Goal: Task Accomplishment & Management: Manage account settings

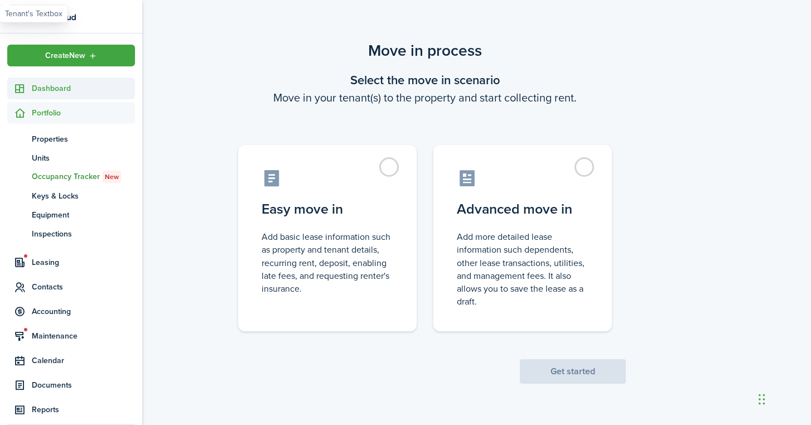
click at [46, 85] on span "Dashboard" at bounding box center [83, 89] width 103 height 12
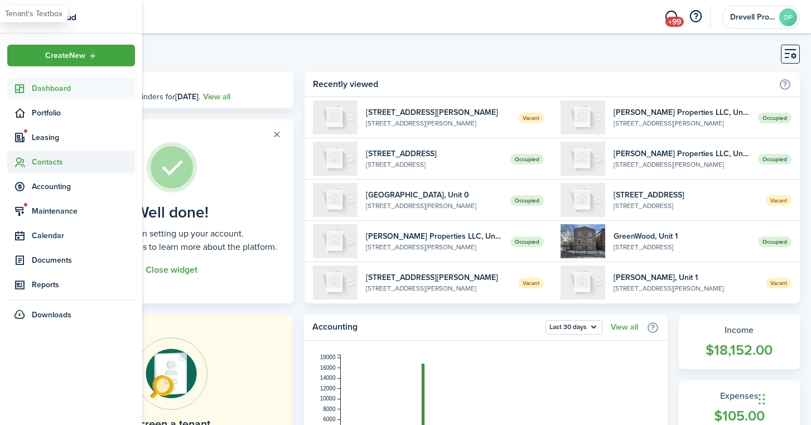
click at [37, 161] on span "Contacts" at bounding box center [83, 162] width 103 height 12
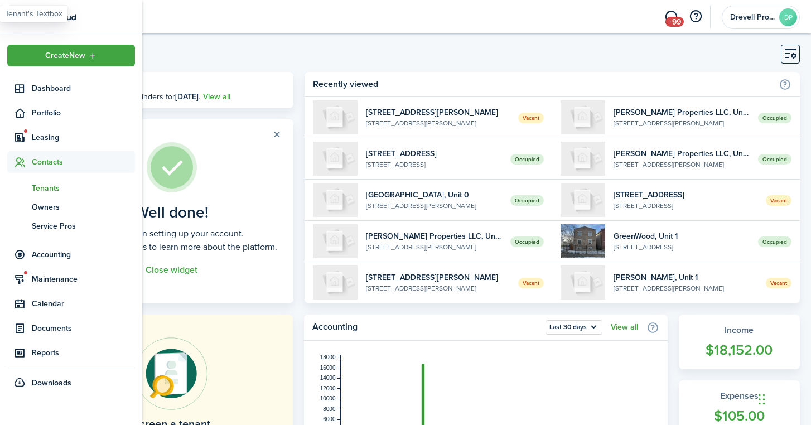
click at [42, 187] on span "Tenants" at bounding box center [83, 188] width 103 height 12
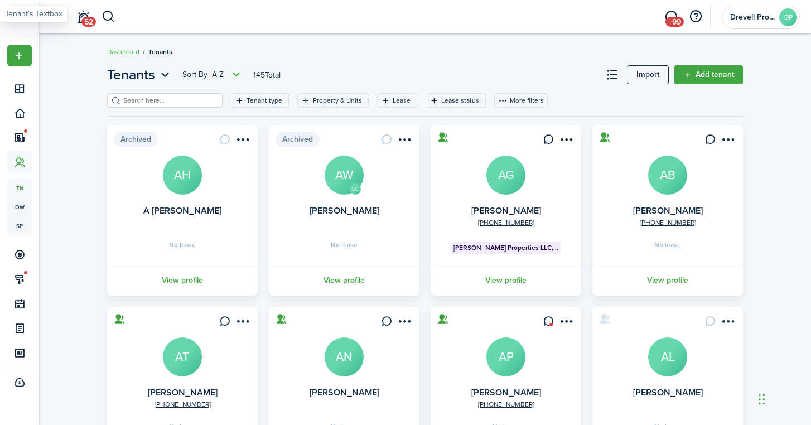
click at [185, 98] on input "search" at bounding box center [170, 100] width 98 height 11
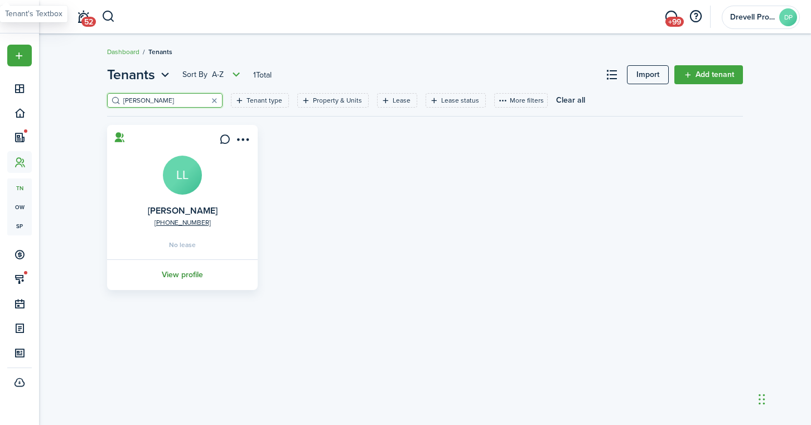
type input "[PERSON_NAME]"
click at [174, 273] on link "View profile" at bounding box center [182, 274] width 154 height 31
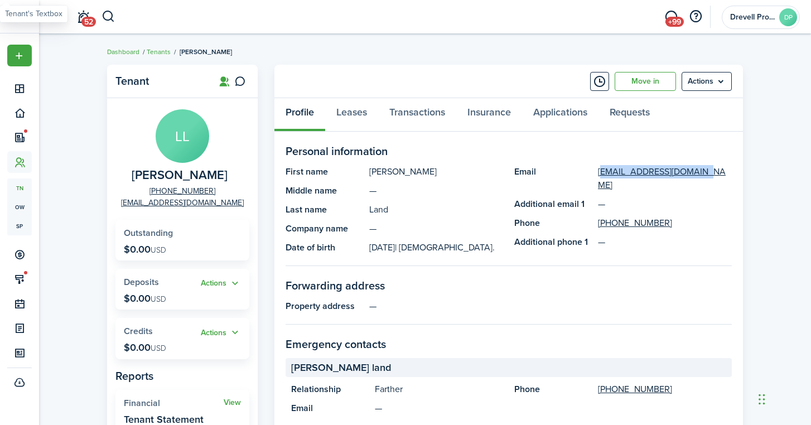
drag, startPoint x: 698, startPoint y: 172, endPoint x: 598, endPoint y: 171, distance: 100.4
click at [598, 171] on panel-main-item "Email [EMAIL_ADDRESS][DOMAIN_NAME]" at bounding box center [623, 178] width 218 height 27
copy link "[EMAIL_ADDRESS][DOMAIN_NAME]"
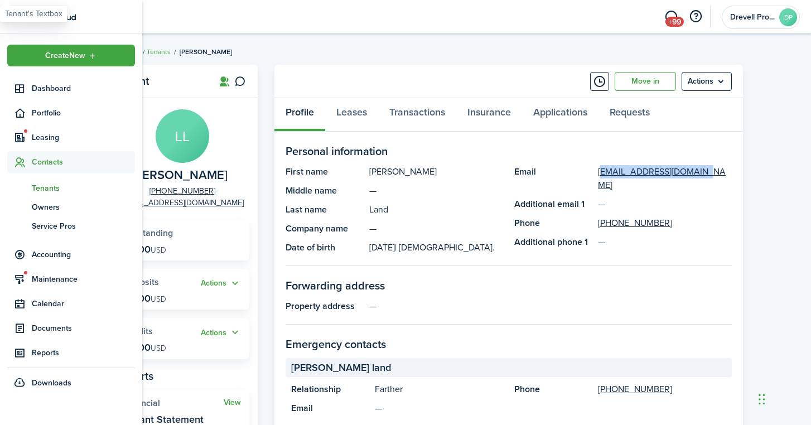
click at [40, 189] on span "Tenants" at bounding box center [83, 188] width 103 height 12
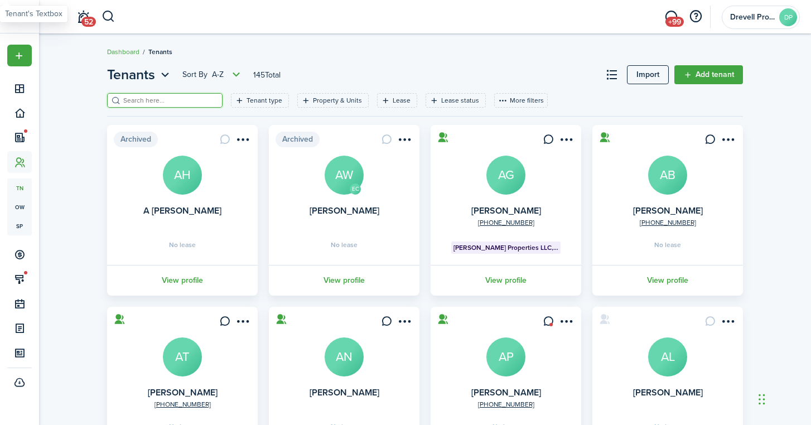
click at [166, 96] on input "search" at bounding box center [170, 100] width 98 height 11
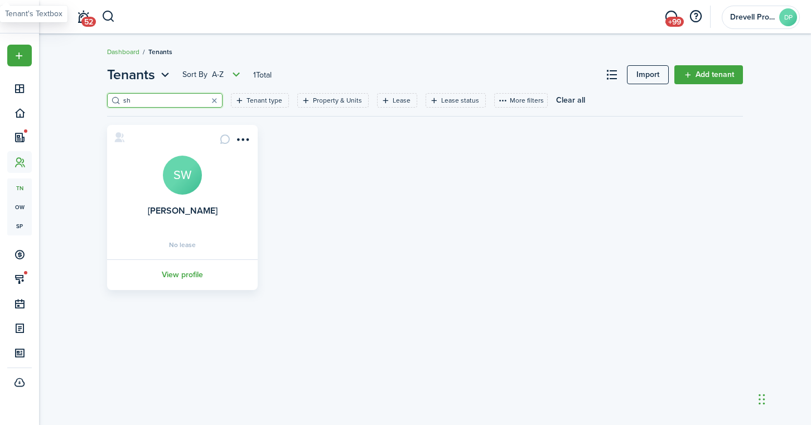
type input "s"
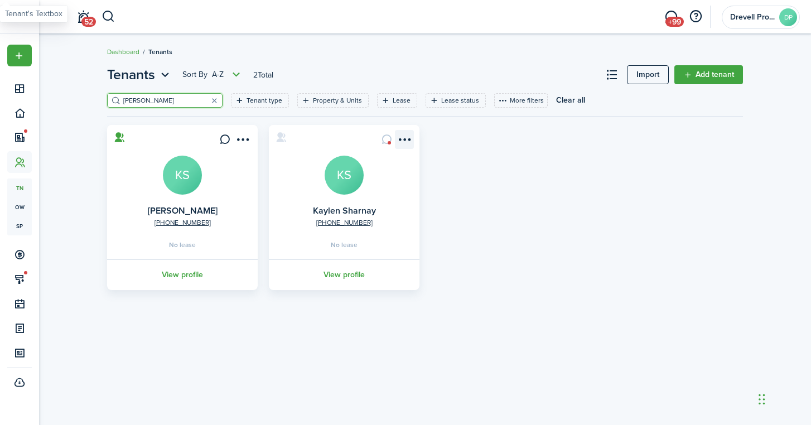
type input "[PERSON_NAME]"
click at [407, 136] on menu-btn-icon "Open menu" at bounding box center [404, 139] width 19 height 19
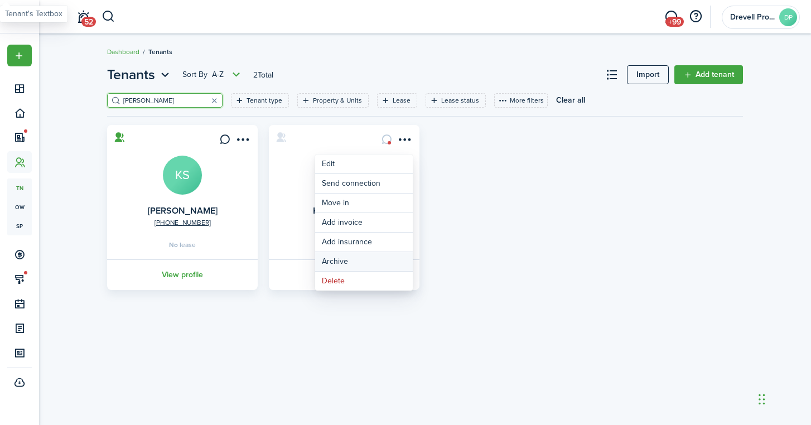
click at [346, 257] on button "Archive" at bounding box center [364, 261] width 98 height 19
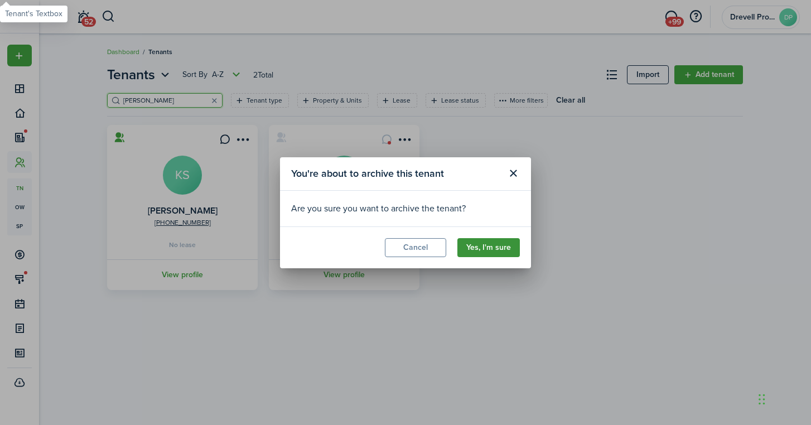
click at [480, 244] on button "Yes, I'm sure" at bounding box center [489, 247] width 62 height 19
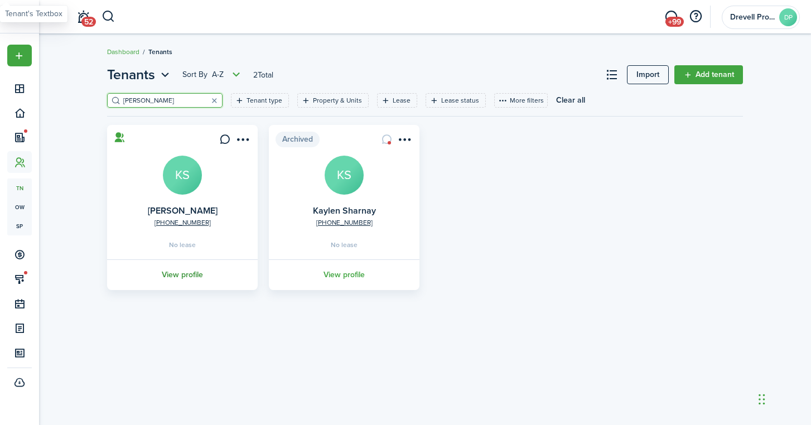
click at [190, 271] on link "View profile" at bounding box center [182, 274] width 154 height 31
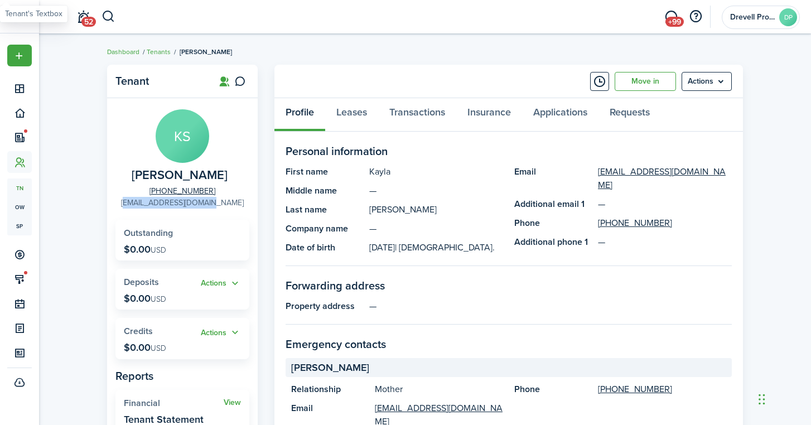
drag, startPoint x: 232, startPoint y: 202, endPoint x: 138, endPoint y: 201, distance: 93.2
click at [138, 201] on panel-main-group "KS [PERSON_NAME] [PHONE_NUMBER] [EMAIL_ADDRESS][DOMAIN_NAME]" at bounding box center [183, 158] width 134 height 99
copy link "[EMAIL_ADDRESS][DOMAIN_NAME]"
